Goal: Information Seeking & Learning: Check status

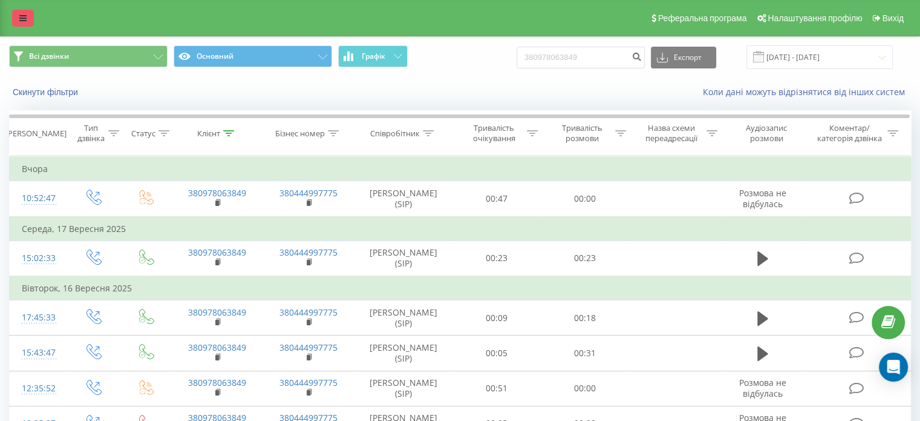
click at [30, 14] on link at bounding box center [23, 18] width 22 height 17
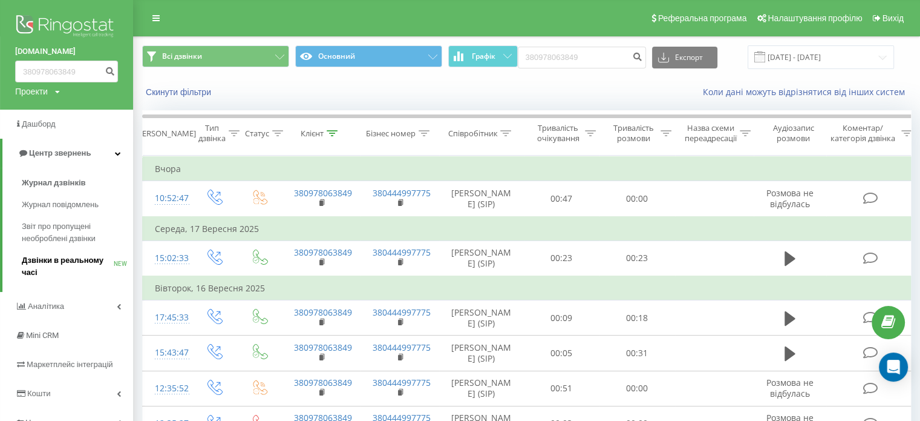
click at [58, 257] on span "Дзвінки в реальному часі" at bounding box center [68, 266] width 92 height 24
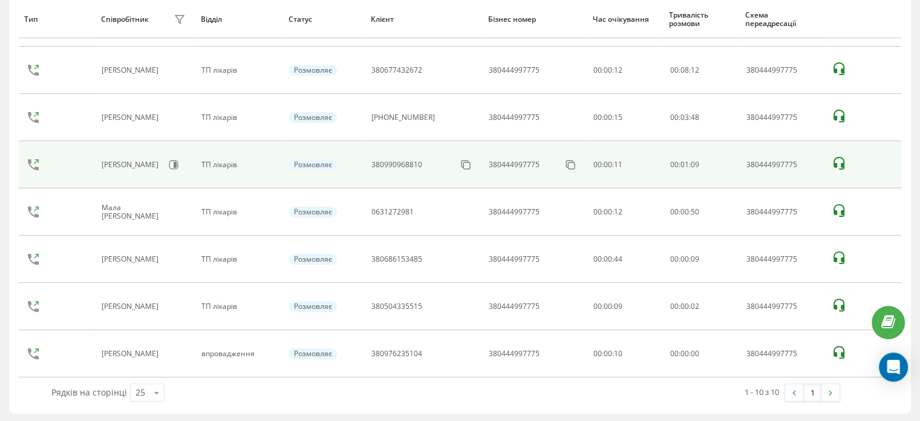
scroll to position [240, 0]
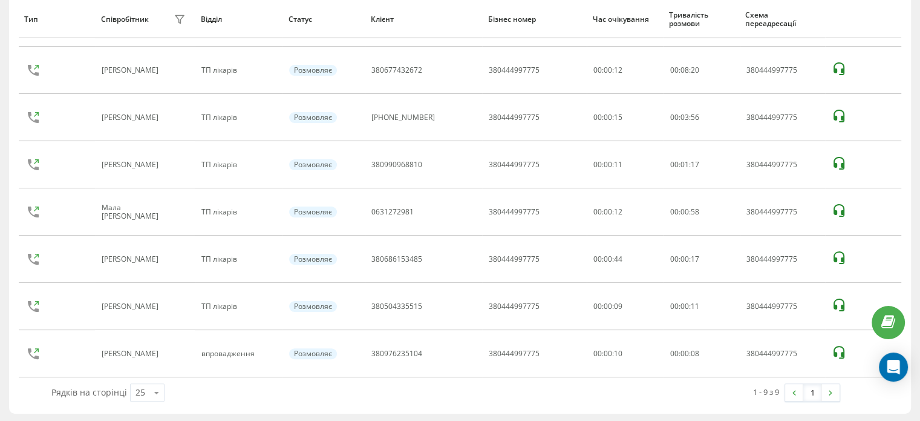
click at [15, 398] on div "Тип Співробітник фільтру Відділ Статус Клієнт Бізнес номер Час очікування Трива…" at bounding box center [460, 160] width 902 height 505
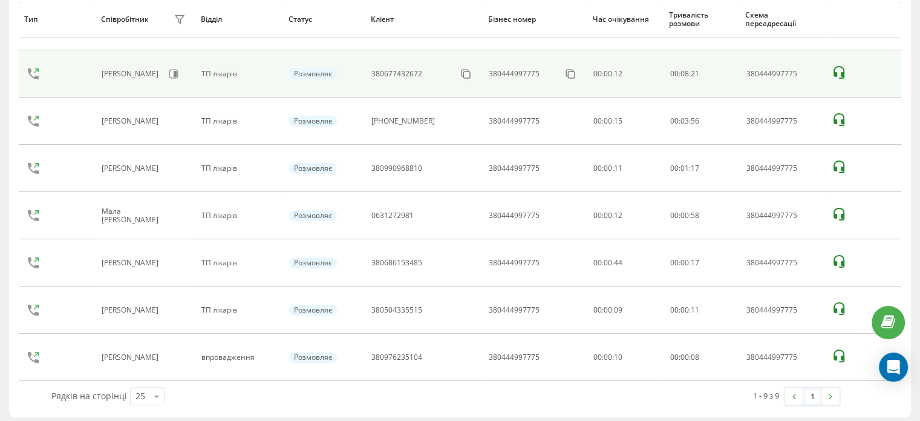
scroll to position [0, 0]
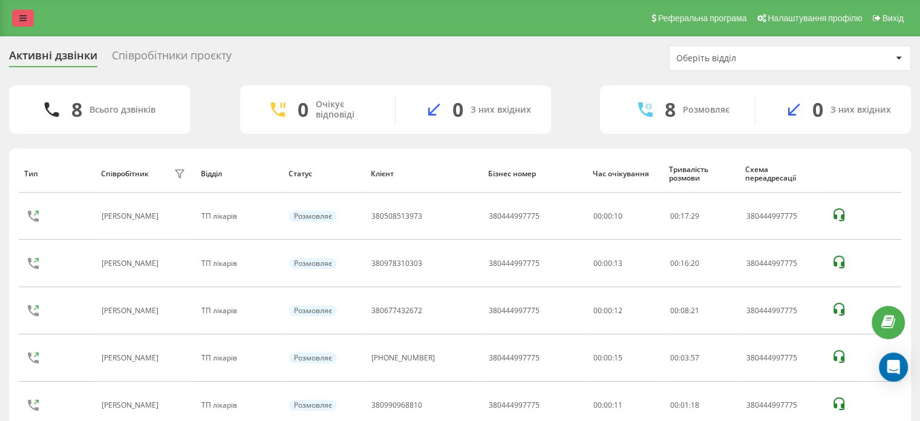
click at [27, 21] on link at bounding box center [23, 18] width 22 height 17
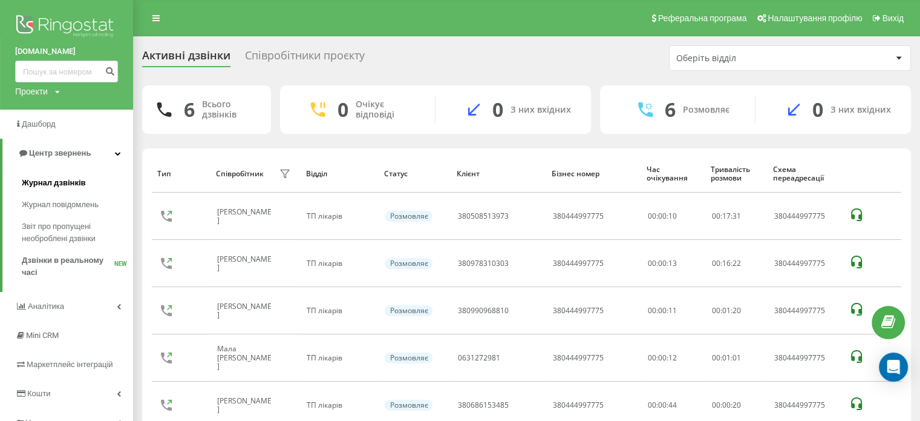
click at [55, 180] on span "Журнал дзвінків" at bounding box center [54, 183] width 64 height 12
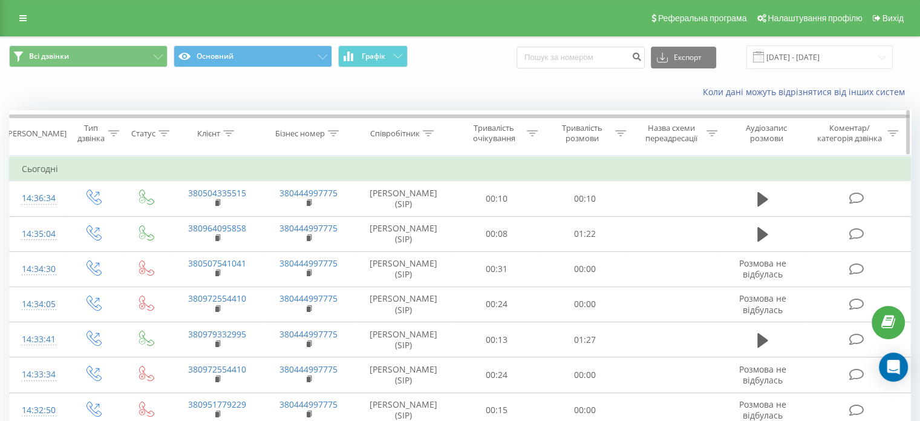
click at [428, 134] on icon at bounding box center [428, 133] width 11 height 6
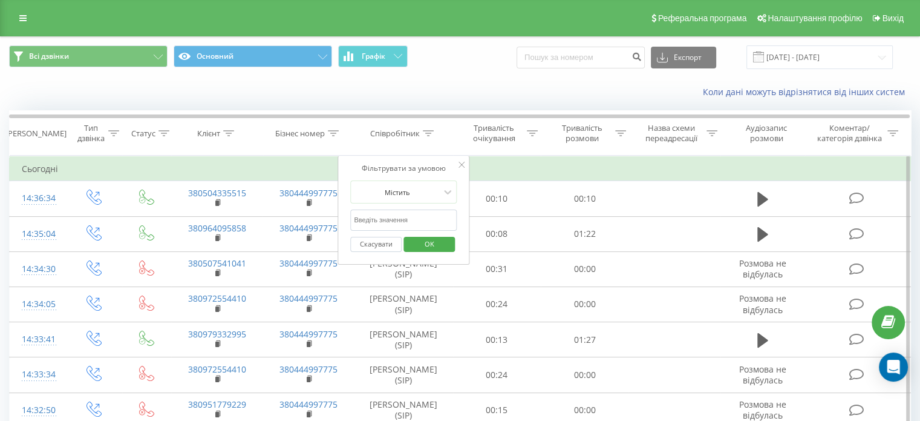
click at [390, 221] on input "text" at bounding box center [403, 219] width 106 height 21
type input "артем"
click at [438, 244] on span "OK" at bounding box center [430, 243] width 34 height 19
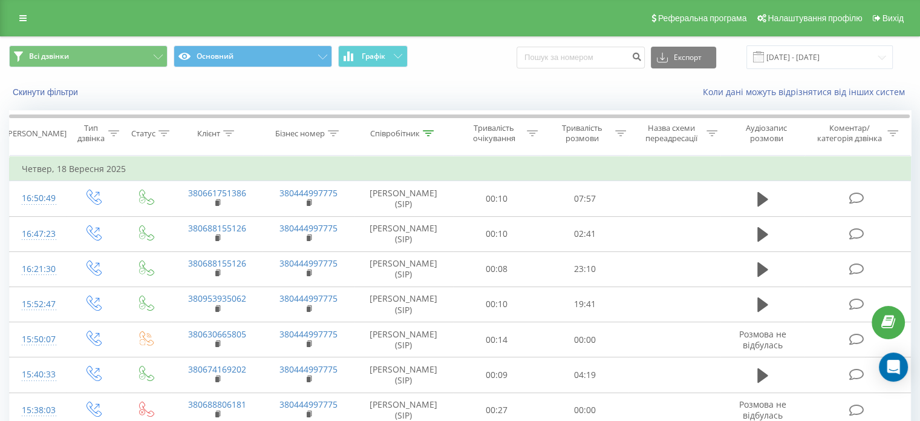
drag, startPoint x: 24, startPoint y: 19, endPoint x: 27, endPoint y: 37, distance: 18.3
click at [24, 19] on icon at bounding box center [22, 18] width 7 height 8
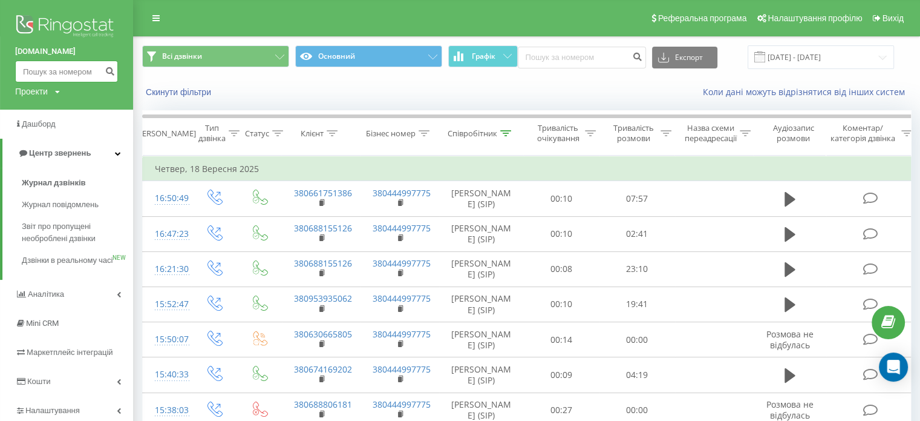
click at [28, 78] on input at bounding box center [66, 72] width 103 height 22
paste input "380669166557"
type input "380669166557"
click at [102, 73] on button "submit" at bounding box center [110, 72] width 16 height 22
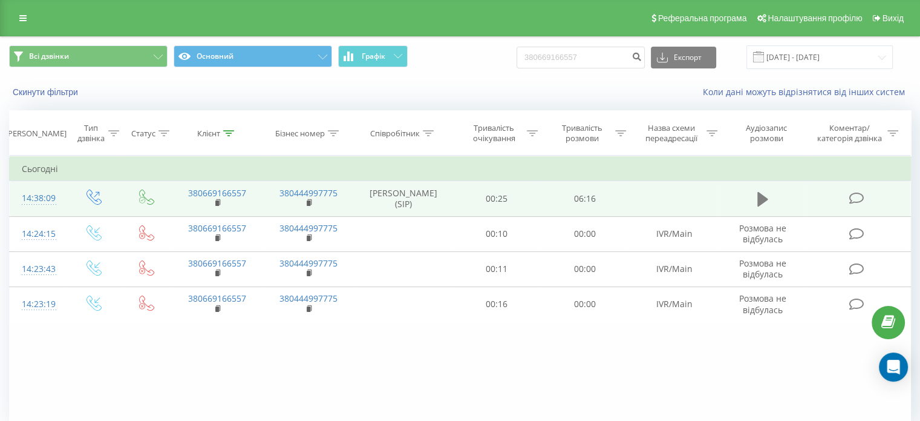
click at [764, 198] on icon at bounding box center [763, 199] width 11 height 15
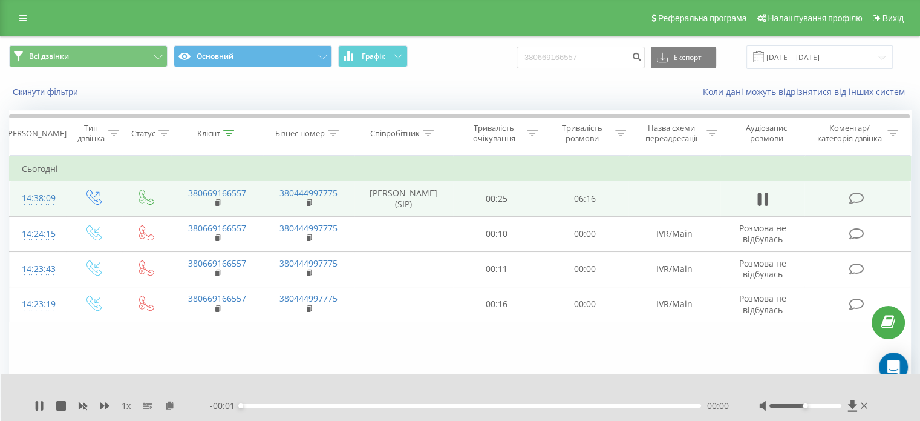
click at [659, 405] on div "00:00" at bounding box center [471, 406] width 460 height 4
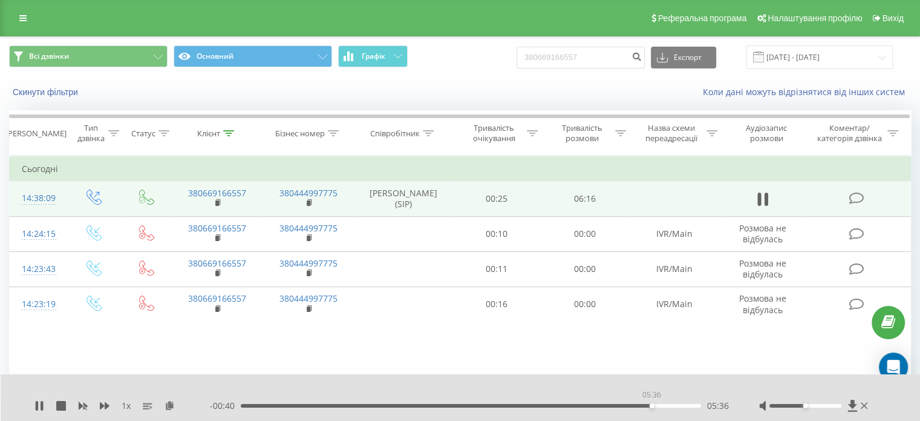
click at [652, 406] on div "05:36" at bounding box center [471, 406] width 460 height 4
click at [668, 406] on div "05:37" at bounding box center [471, 406] width 460 height 4
click at [772, 198] on button at bounding box center [763, 199] width 18 height 18
click at [18, 15] on link at bounding box center [23, 18] width 22 height 17
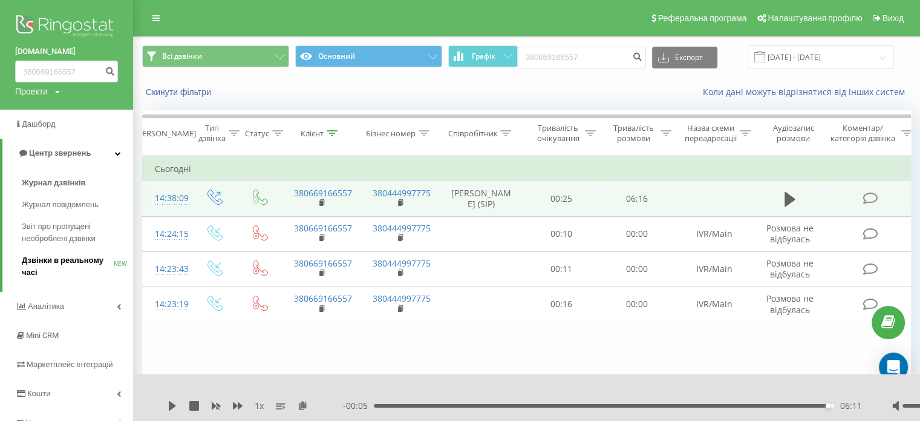
click at [63, 263] on span "Дзвінки в реальному часі" at bounding box center [68, 266] width 92 height 24
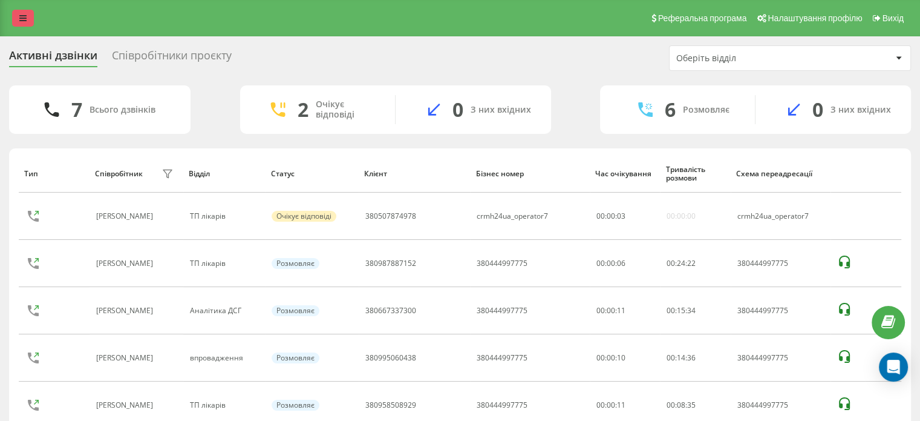
click at [28, 19] on link at bounding box center [23, 18] width 22 height 17
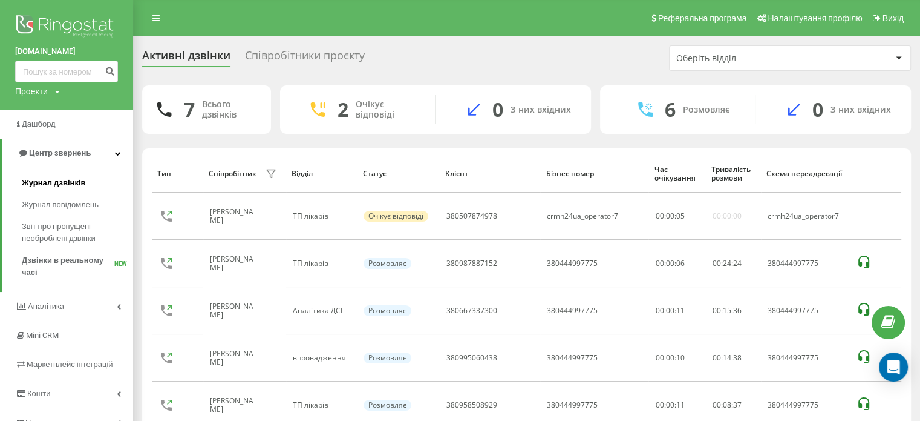
click at [59, 182] on span "Журнал дзвінків" at bounding box center [54, 183] width 64 height 12
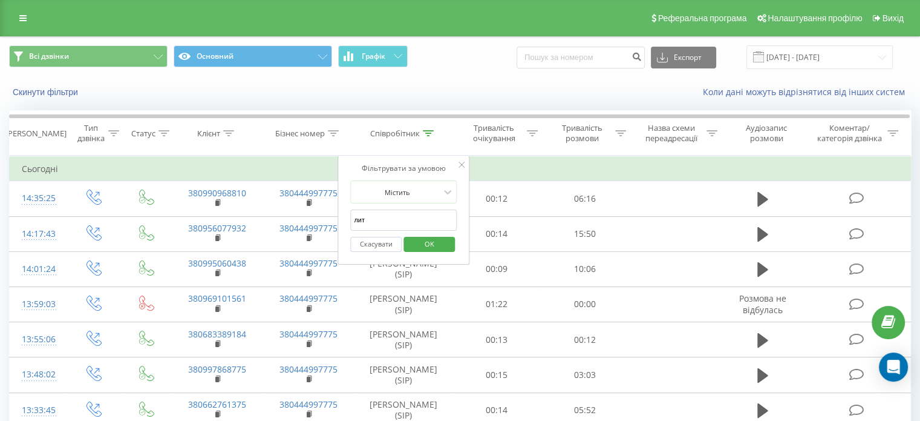
click at [437, 239] on span "OK" at bounding box center [430, 243] width 34 height 19
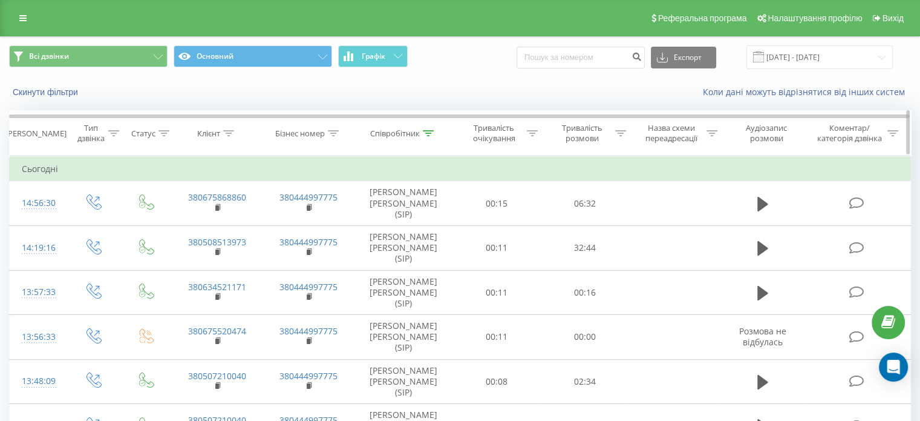
click at [433, 130] on icon at bounding box center [428, 133] width 11 height 6
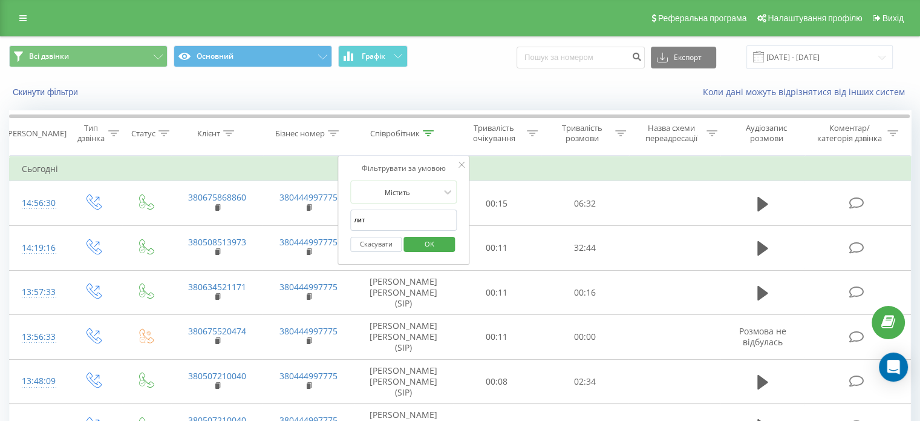
click at [372, 217] on input "лит" at bounding box center [403, 219] width 106 height 21
click at [441, 242] on span "OK" at bounding box center [430, 243] width 34 height 19
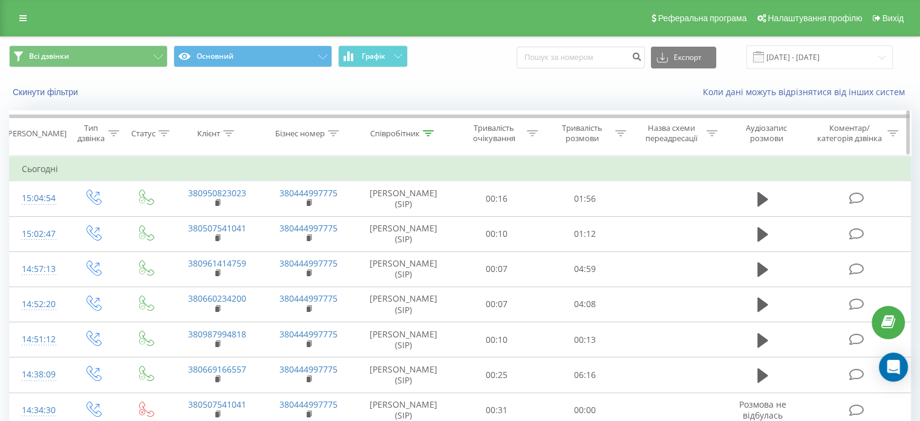
click at [427, 130] on icon at bounding box center [428, 133] width 11 height 6
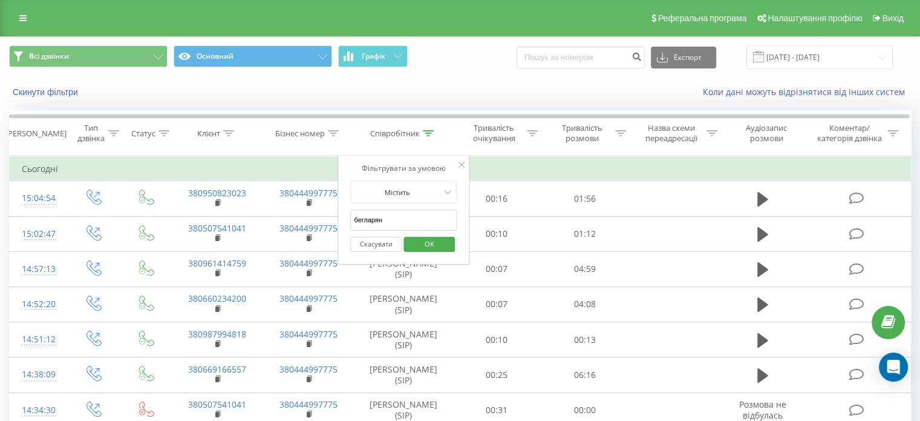
click at [378, 214] on input "бегларян" at bounding box center [403, 219] width 106 height 21
click at [430, 249] on span "OK" at bounding box center [430, 243] width 34 height 19
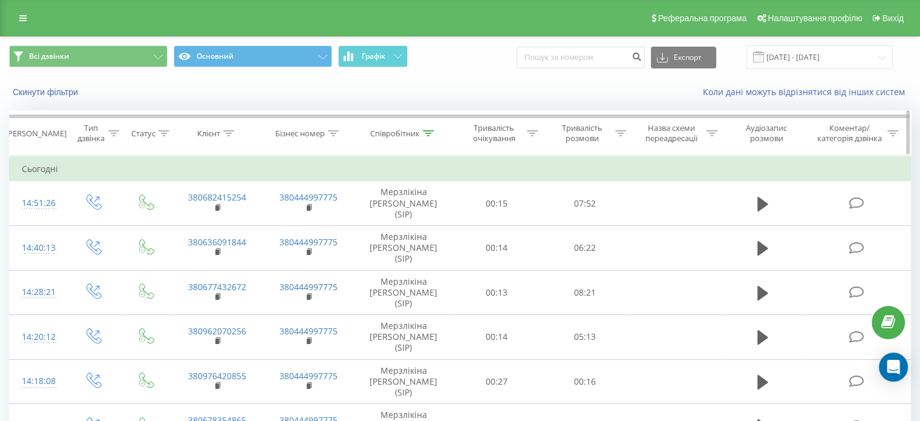
click at [430, 133] on icon at bounding box center [428, 133] width 11 height 6
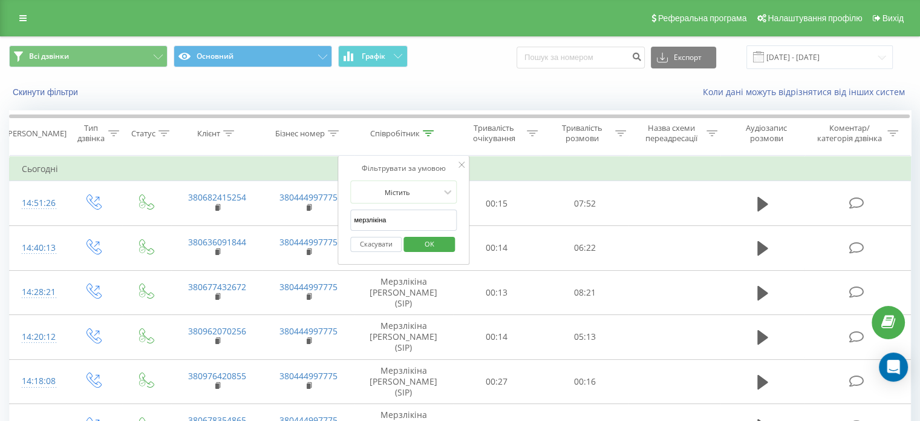
click at [385, 218] on input "мерзлікіна" at bounding box center [403, 219] width 106 height 21
click at [435, 242] on span "OK" at bounding box center [430, 243] width 34 height 19
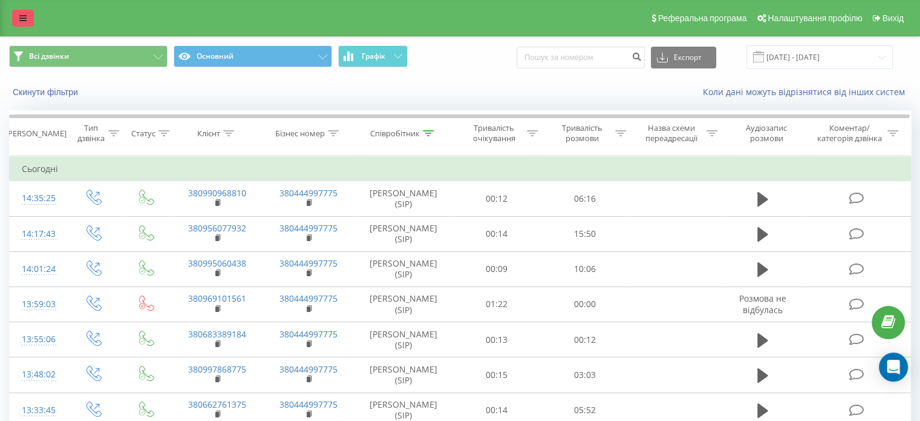
click at [19, 10] on link at bounding box center [23, 18] width 22 height 17
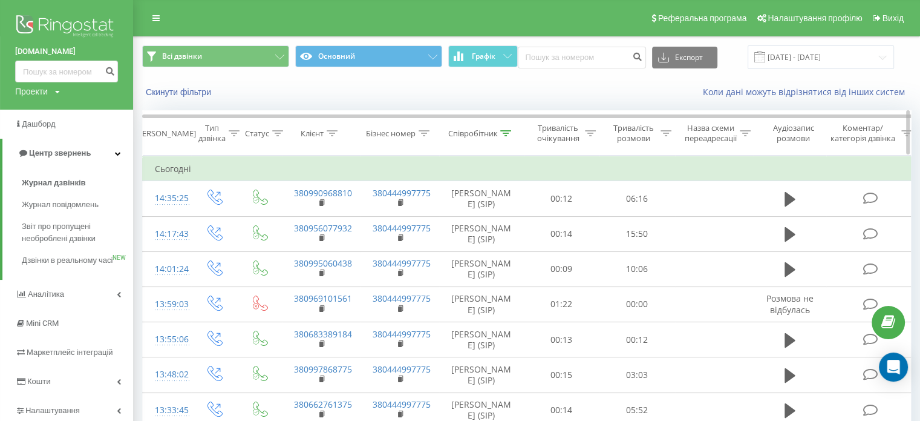
click at [509, 133] on icon at bounding box center [505, 133] width 11 height 6
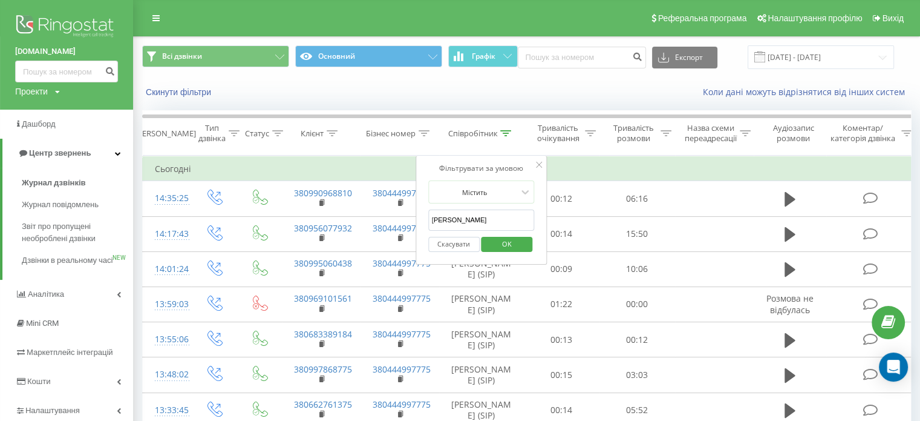
click at [453, 215] on input "степанян" at bounding box center [481, 219] width 106 height 21
type input "христенко"
click at [513, 246] on span "OK" at bounding box center [507, 243] width 34 height 19
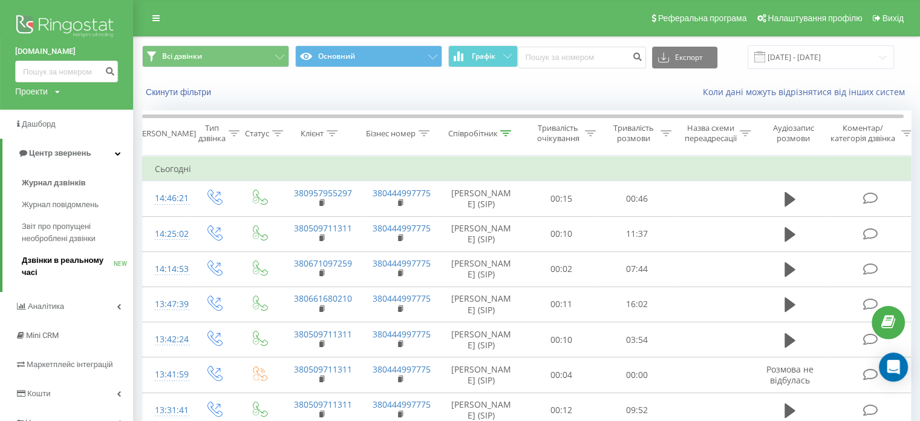
click at [54, 263] on span "Дзвінки в реальному часі" at bounding box center [68, 266] width 92 height 24
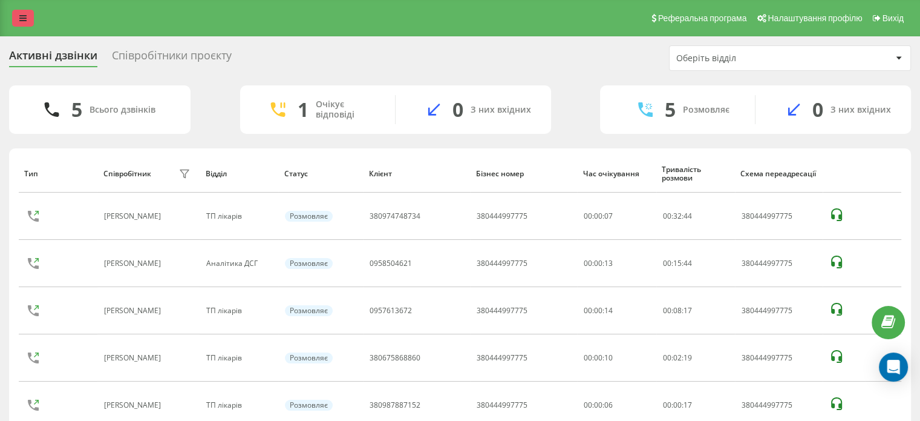
click at [18, 21] on link at bounding box center [23, 18] width 22 height 17
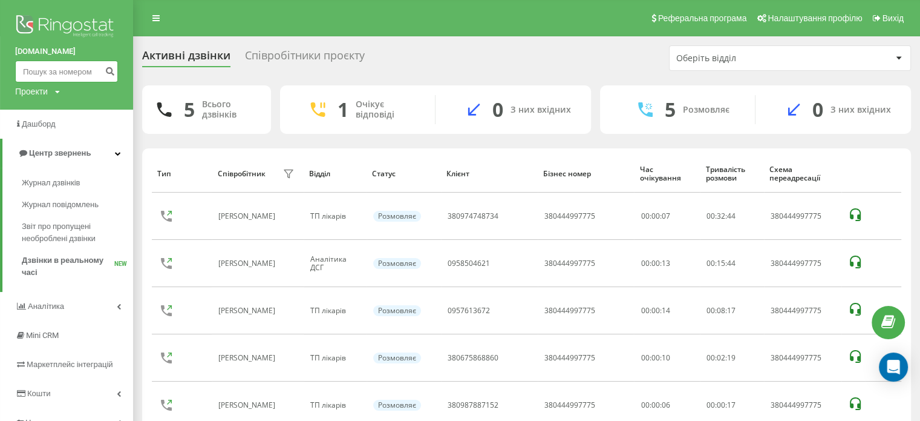
click at [39, 73] on input at bounding box center [66, 72] width 103 height 22
paste input "0958504621"
type input "380958504621"
click at [110, 71] on icon "submit" at bounding box center [110, 69] width 10 height 7
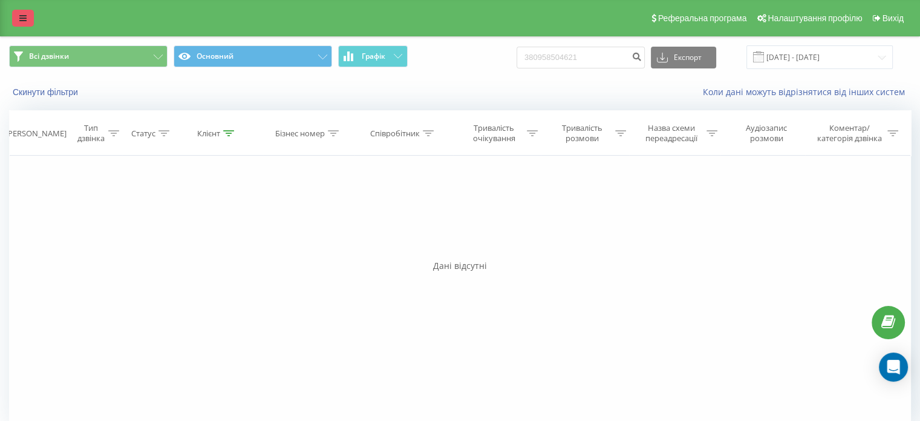
click at [25, 16] on icon at bounding box center [22, 18] width 7 height 8
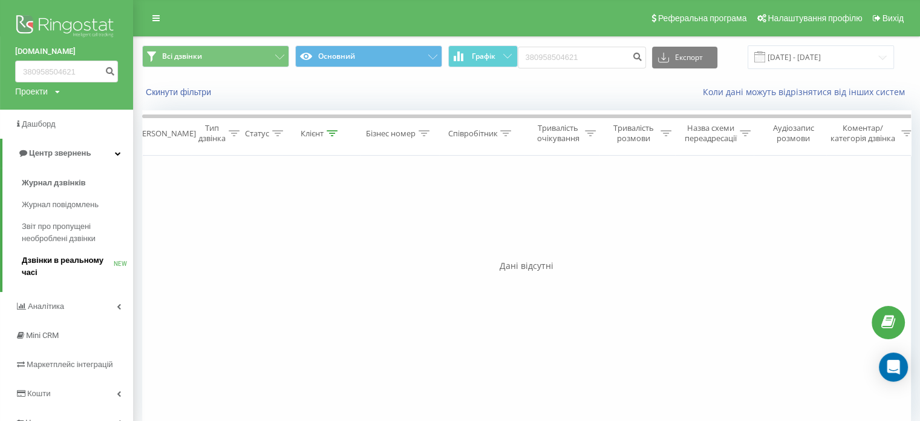
click at [53, 256] on span "Дзвінки в реальному часі" at bounding box center [68, 266] width 92 height 24
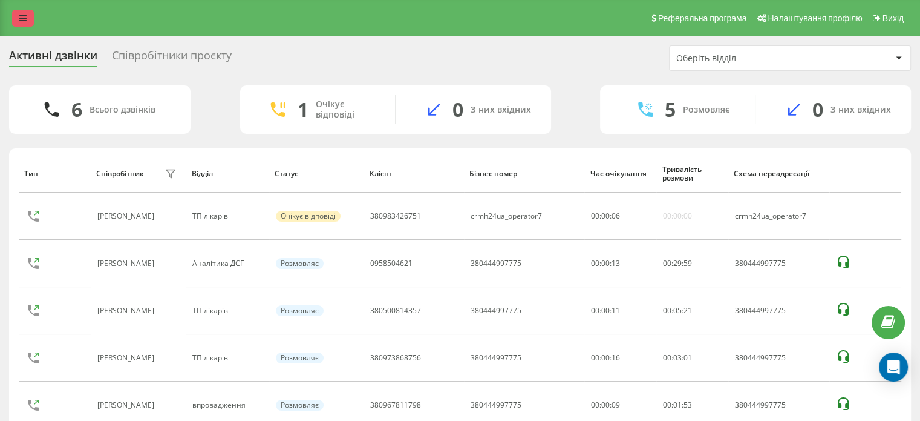
click at [29, 15] on link at bounding box center [23, 18] width 22 height 17
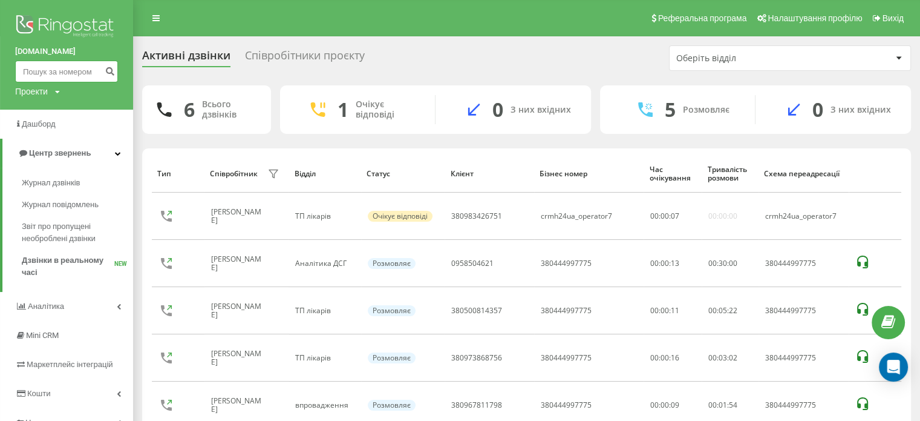
click at [61, 66] on input at bounding box center [66, 72] width 103 height 22
paste input "380983426751"
type input "380983426751"
click at [105, 67] on icon "submit" at bounding box center [110, 69] width 10 height 7
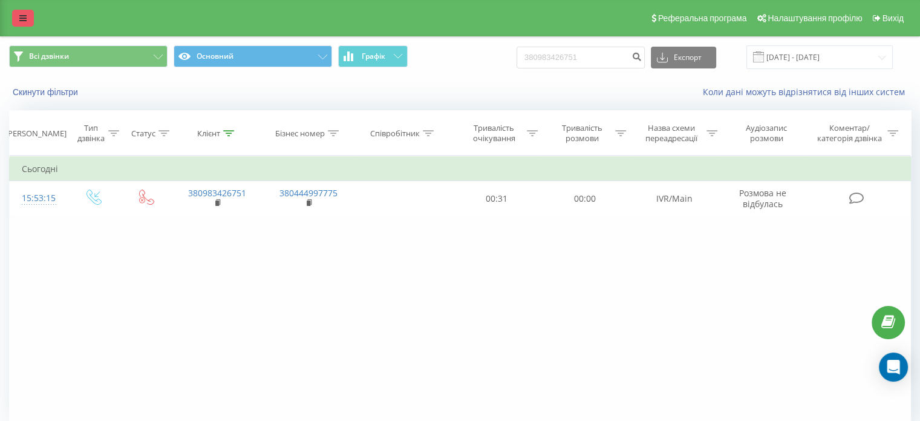
click at [24, 14] on icon at bounding box center [22, 18] width 7 height 8
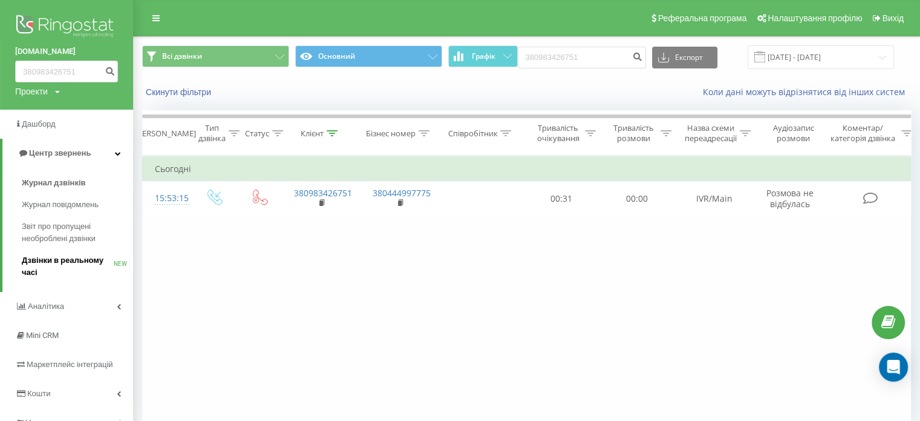
click at [53, 267] on span "Дзвінки в реальному часі" at bounding box center [68, 266] width 92 height 24
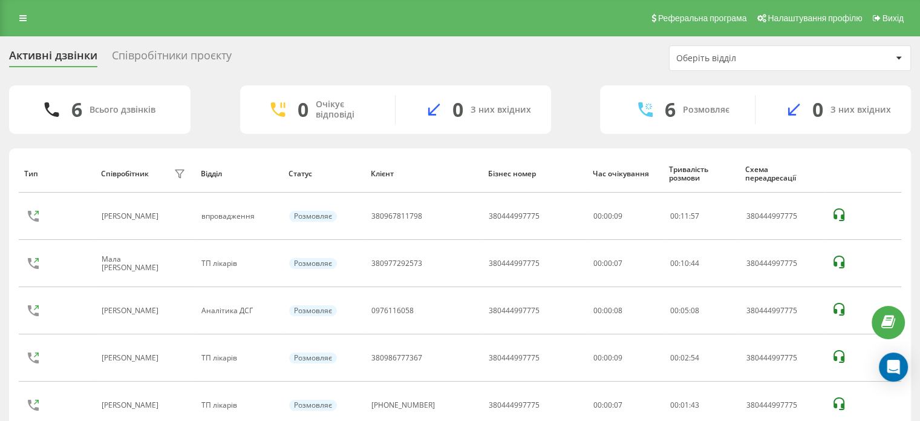
drag, startPoint x: 22, startPoint y: 17, endPoint x: 25, endPoint y: 28, distance: 11.9
click at [22, 17] on icon at bounding box center [22, 18] width 7 height 8
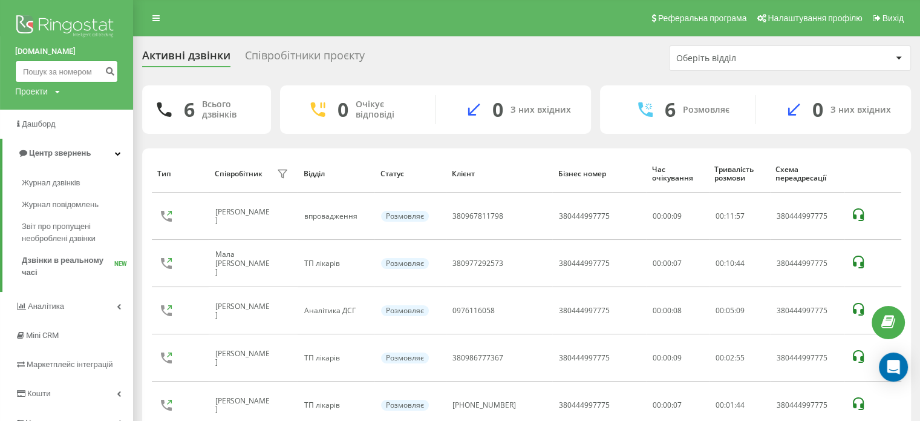
click at [44, 68] on input at bounding box center [66, 72] width 103 height 22
paste input "380663118972"
type input "380663118972"
click at [114, 70] on icon "submit" at bounding box center [110, 69] width 10 height 7
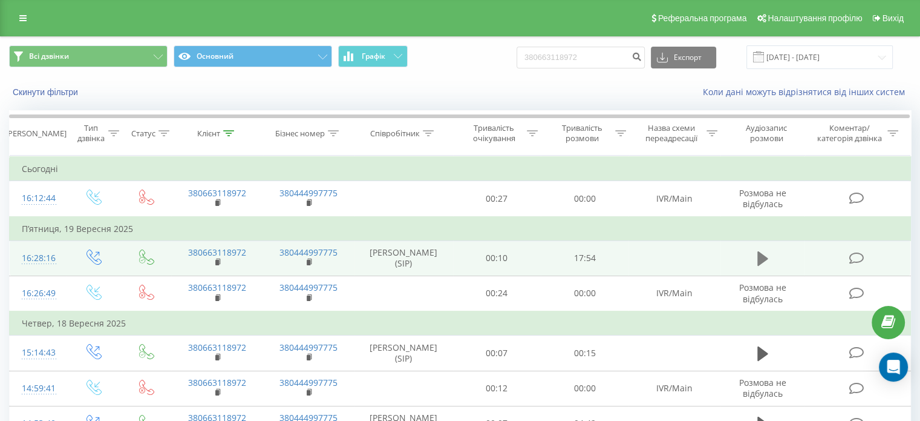
click at [754, 254] on button at bounding box center [763, 258] width 18 height 18
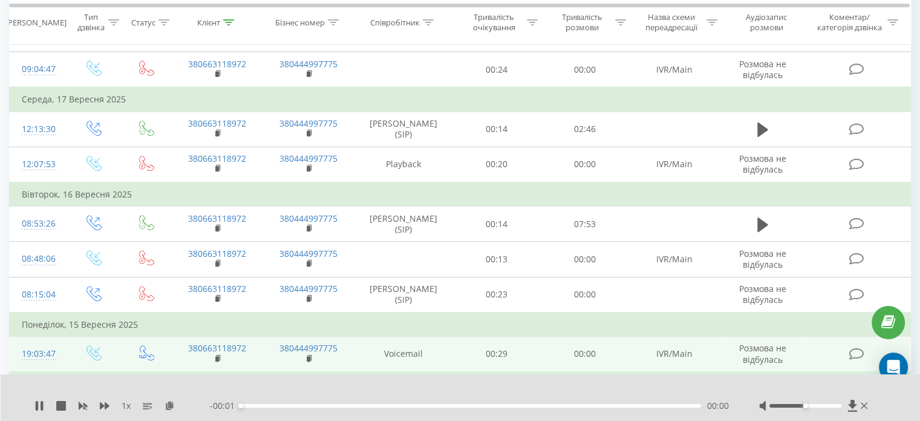
scroll to position [484, 0]
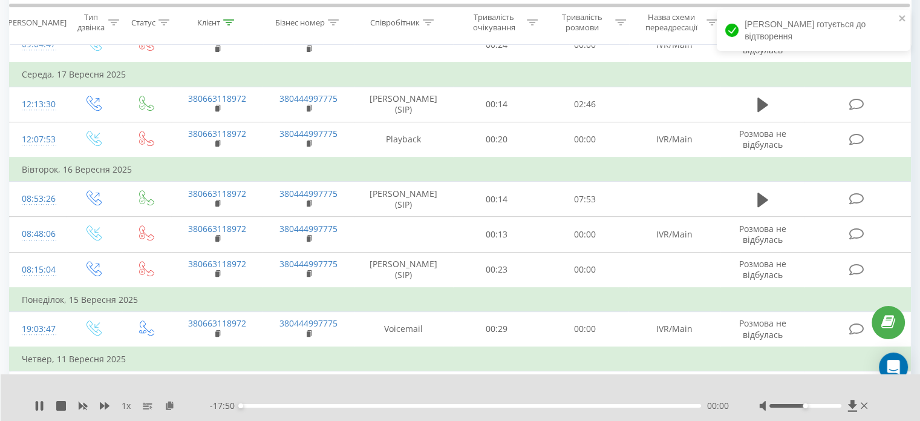
click at [264, 405] on div "00:00" at bounding box center [471, 406] width 460 height 4
click at [310, 407] on div "00:56" at bounding box center [471, 406] width 460 height 4
click at [295, 407] on div "00:00" at bounding box center [471, 406] width 460 height 4
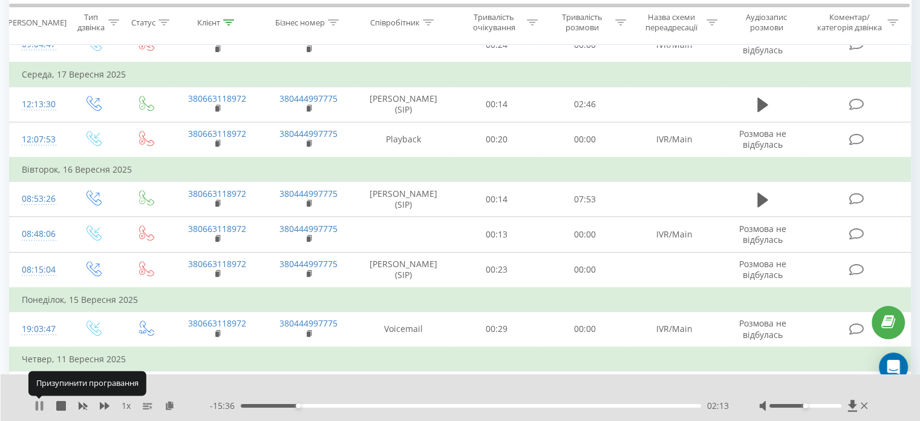
click at [37, 406] on icon at bounding box center [37, 406] width 2 height 10
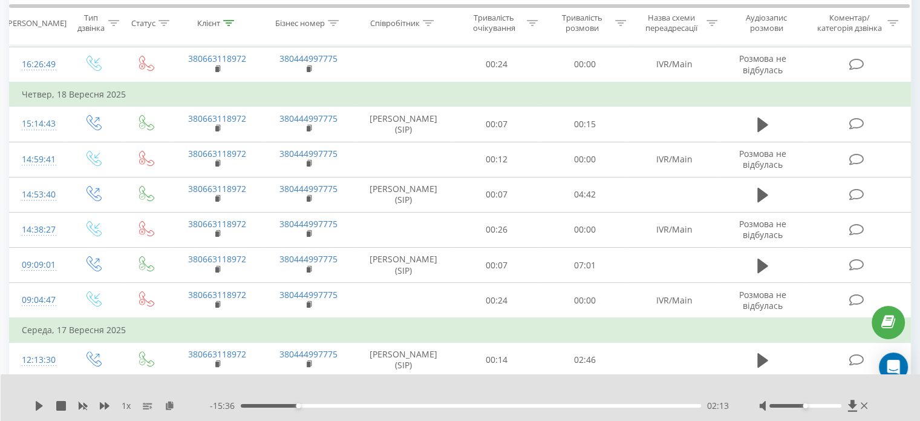
scroll to position [0, 0]
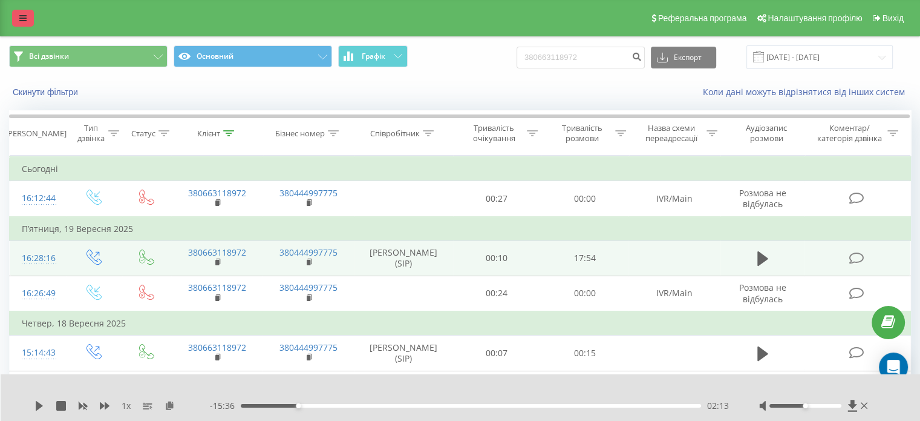
click at [22, 10] on link at bounding box center [23, 18] width 22 height 17
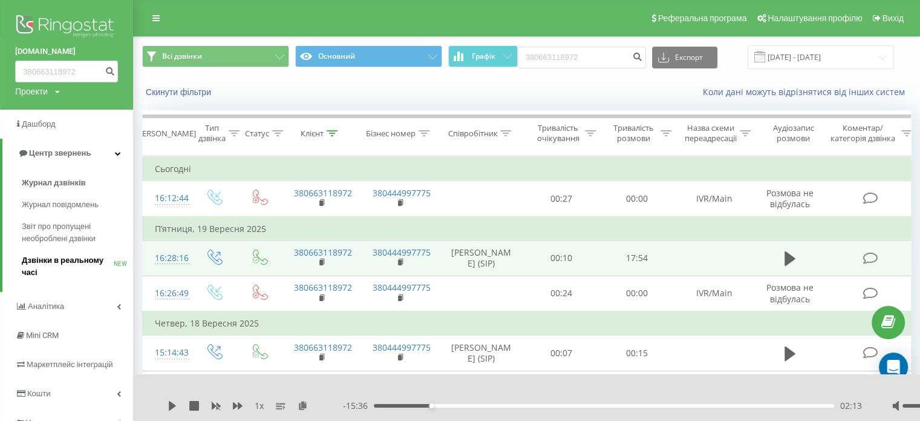
click at [48, 253] on link "Дзвінки в реальному часі NEW" at bounding box center [77, 266] width 111 height 34
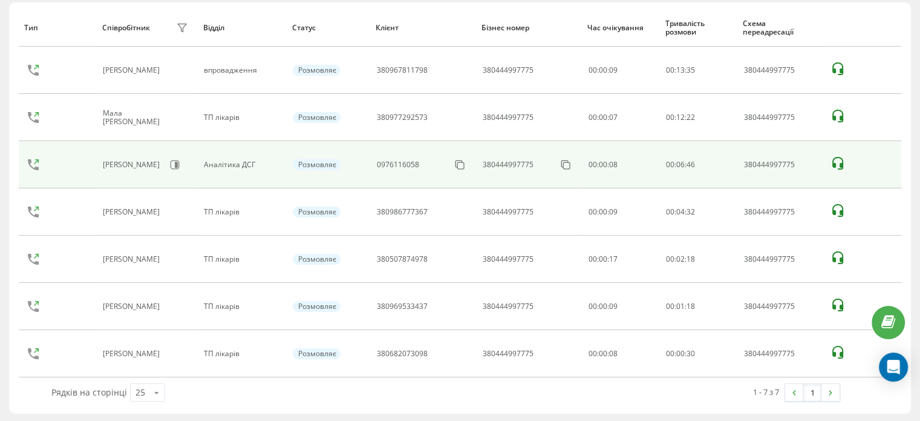
scroll to position [99, 0]
